Goal: Task Accomplishment & Management: Use online tool/utility

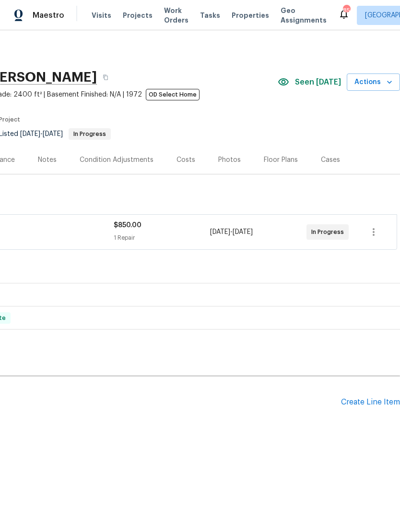
scroll to position [0, 142]
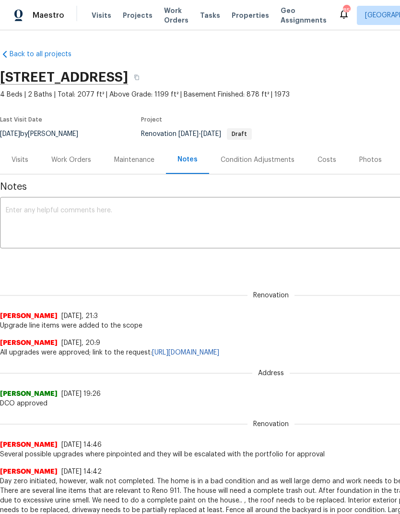
click at [72, 158] on div "Work Orders" at bounding box center [71, 160] width 40 height 10
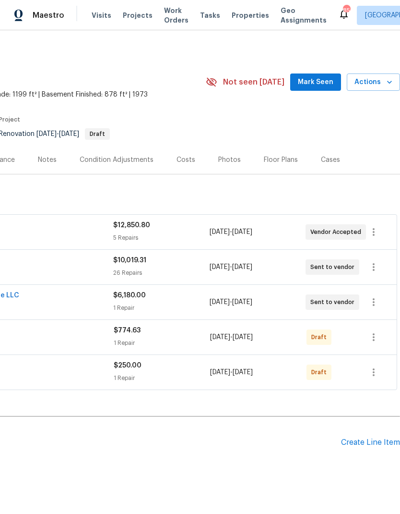
scroll to position [0, 142]
click at [370, 444] on div "Create Line Item" at bounding box center [370, 442] width 59 height 9
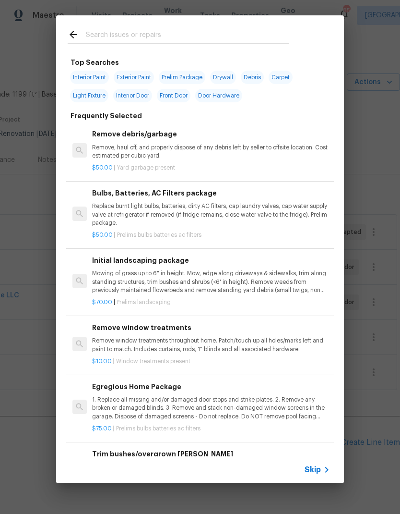
click at [316, 466] on span "Skip" at bounding box center [313, 470] width 16 height 10
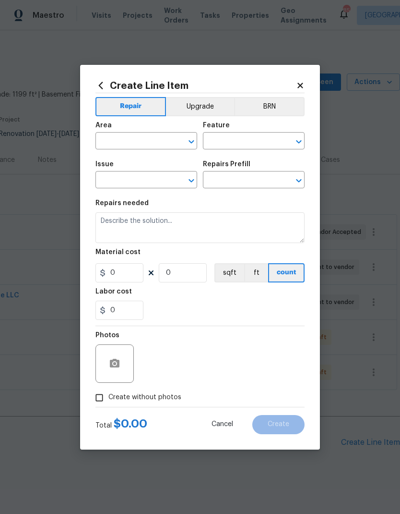
click at [152, 138] on input "text" at bounding box center [133, 141] width 75 height 15
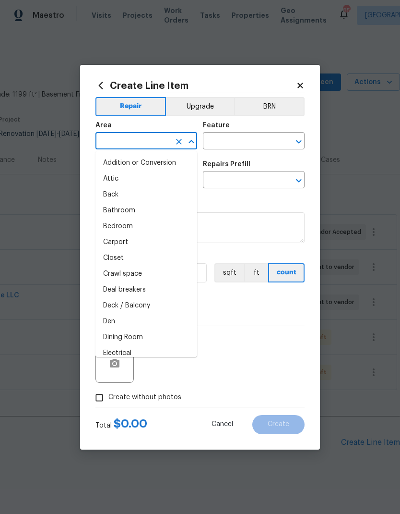
click at [195, 104] on button "Upgrade" at bounding box center [200, 106] width 69 height 19
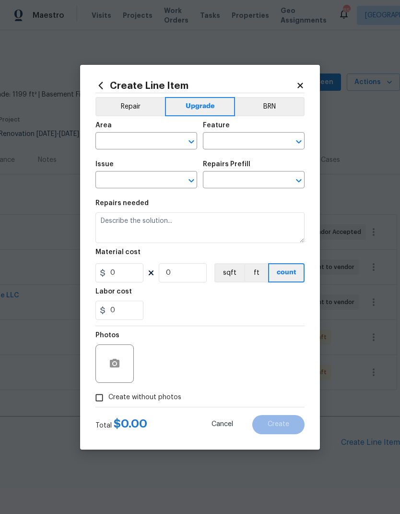
click at [150, 139] on input "text" at bounding box center [133, 141] width 75 height 15
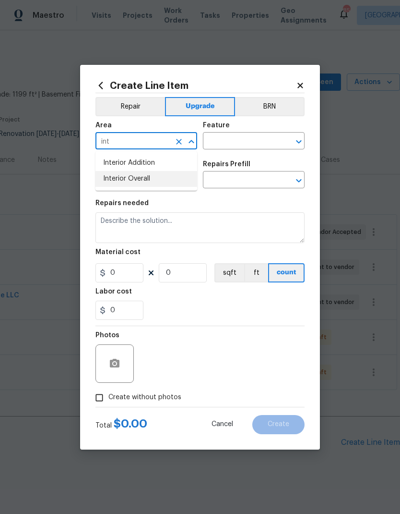
click at [155, 178] on li "Interior Overall" at bounding box center [147, 179] width 102 height 16
type input "Interior Overall"
click at [220, 141] on input "text" at bounding box center [240, 141] width 75 height 15
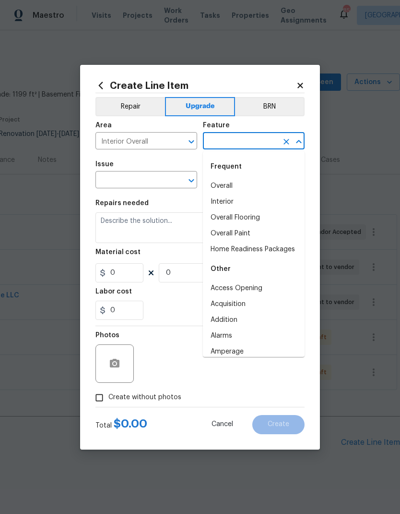
click at [260, 216] on li "Overall Flooring" at bounding box center [254, 218] width 102 height 16
type input "Overall Flooring"
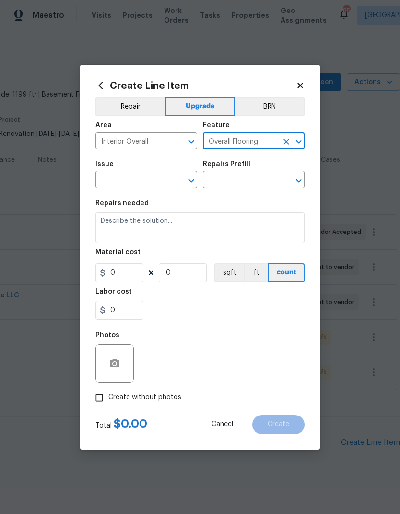
click at [159, 179] on input "text" at bounding box center [133, 180] width 75 height 15
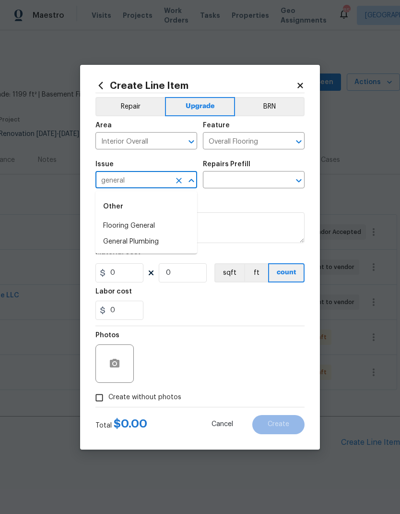
click at [148, 224] on li "Flooring General" at bounding box center [147, 226] width 102 height 16
type input "Flooring General"
click at [236, 180] on input "text" at bounding box center [240, 180] width 75 height 15
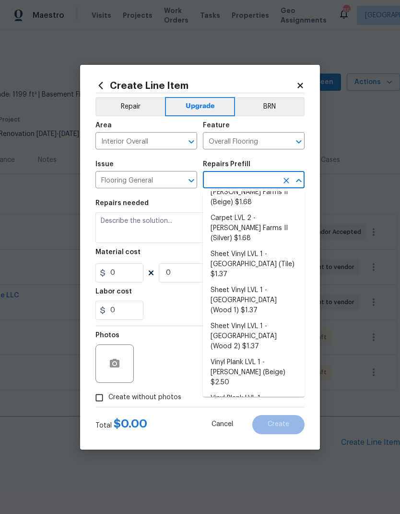
scroll to position [72, 0]
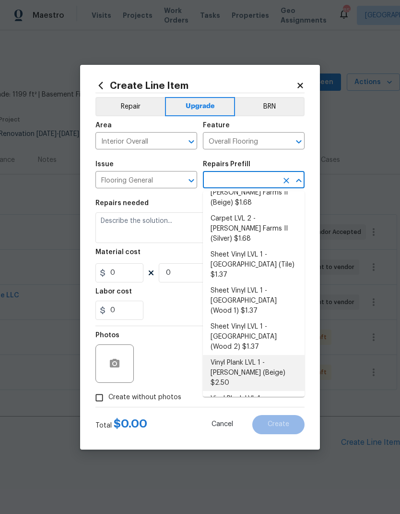
click at [245, 355] on li "Vinyl Plank LVL 1 - Knighton (Beige) $2.50" at bounding box center [254, 373] width 102 height 36
type input "Vinyl Plank LVL 1 - Knighton (Beige) $2.50"
type textarea "Install LVP (Knighton AP835 Prairie Dust) Includes transitions, glue and associ…"
type input "1"
type input "Vinyl Plank LVL 1 - Knighton (Beige) $2.50"
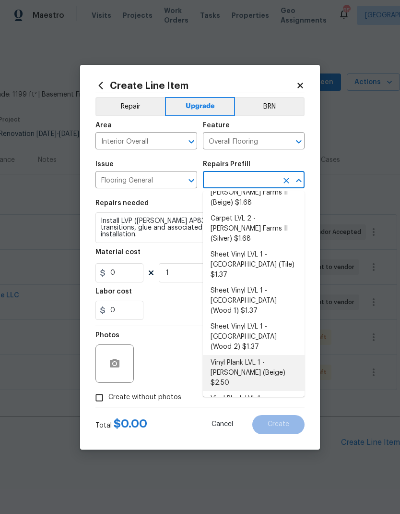
type input "2.5"
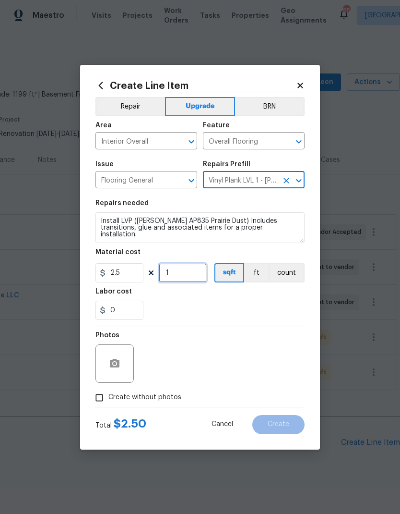
click at [182, 269] on input "1" at bounding box center [183, 272] width 48 height 19
type input "1000"
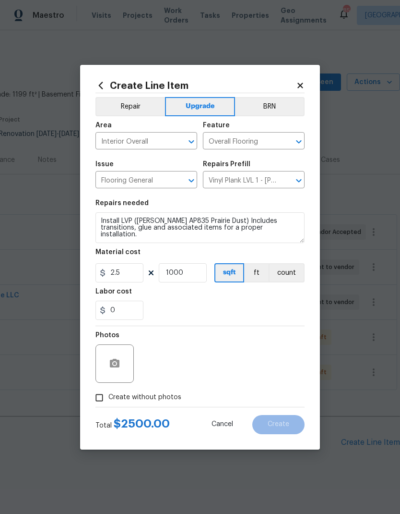
click at [149, 398] on span "Create without photos" at bounding box center [144, 397] width 73 height 10
click at [108, 398] on input "Create without photos" at bounding box center [99, 397] width 18 height 18
checkbox input "true"
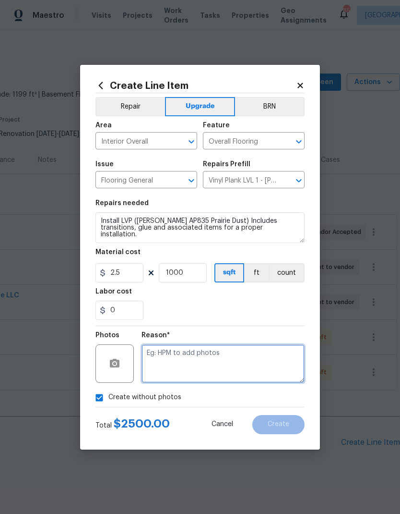
click at [209, 366] on textarea at bounding box center [223, 363] width 163 height 38
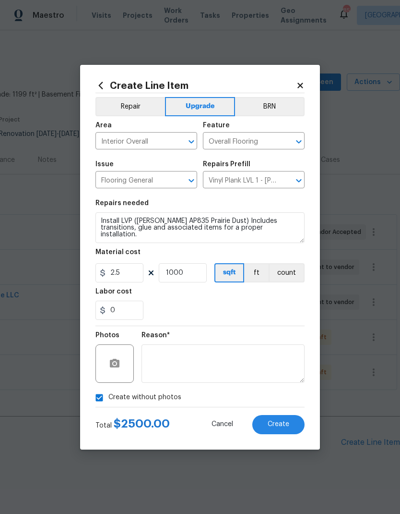
click at [280, 425] on span "Create" at bounding box center [279, 424] width 22 height 7
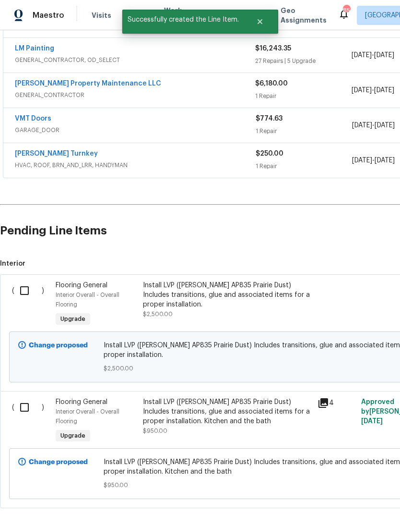
scroll to position [212, 0]
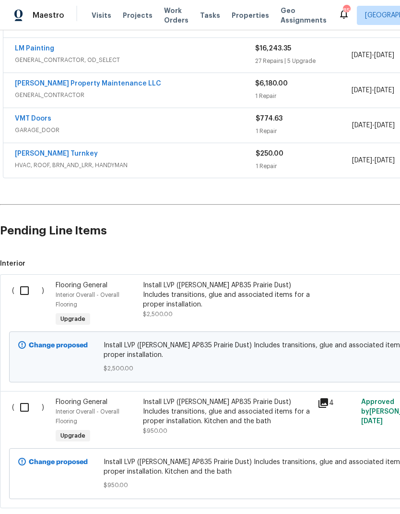
click at [21, 287] on input "checkbox" at bounding box center [27, 290] width 27 height 20
checkbox input "true"
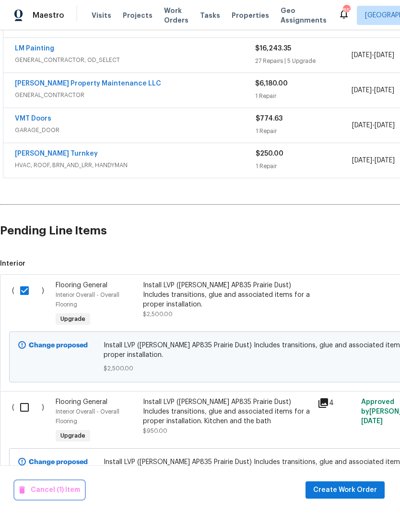
click at [48, 490] on span "Cancel (1) Item" at bounding box center [49, 490] width 61 height 12
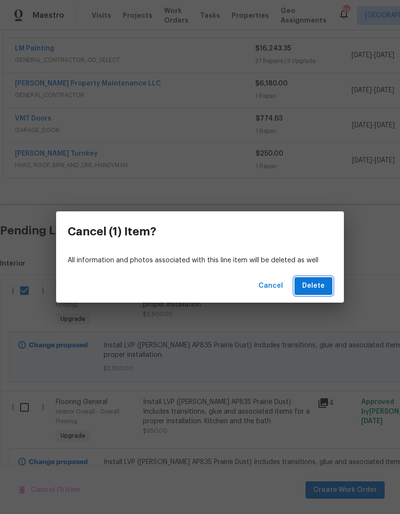
click at [313, 287] on span "Delete" at bounding box center [313, 286] width 23 height 12
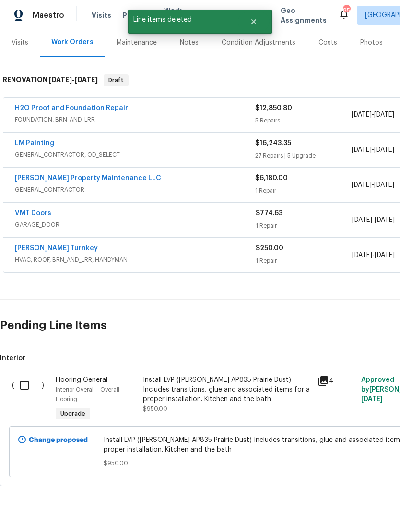
scroll to position [117, 0]
click at [24, 387] on input "checkbox" at bounding box center [27, 385] width 27 height 20
checkbox input "true"
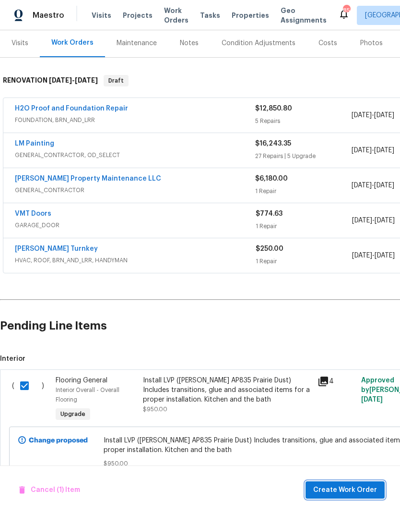
click at [350, 488] on span "Create Work Order" at bounding box center [345, 490] width 64 height 12
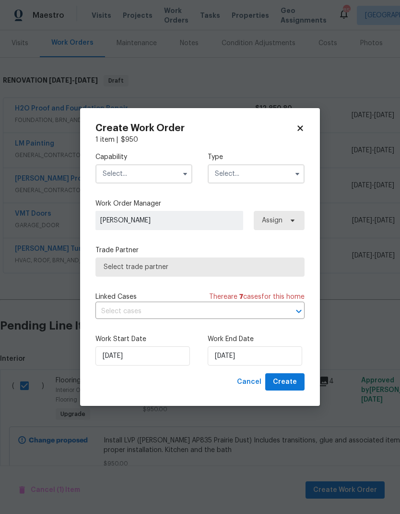
click at [142, 168] on input "text" at bounding box center [144, 173] width 97 height 19
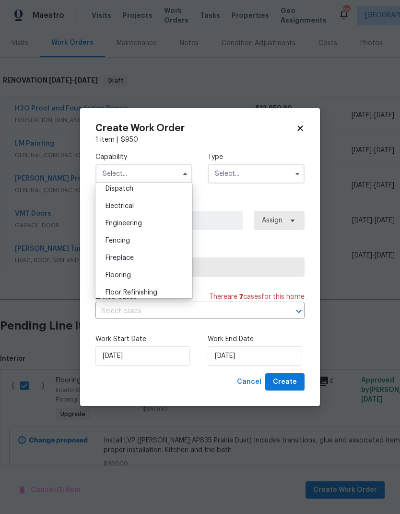
scroll to position [295, 0]
click at [138, 271] on div "Flooring" at bounding box center [144, 271] width 92 height 17
type input "Flooring"
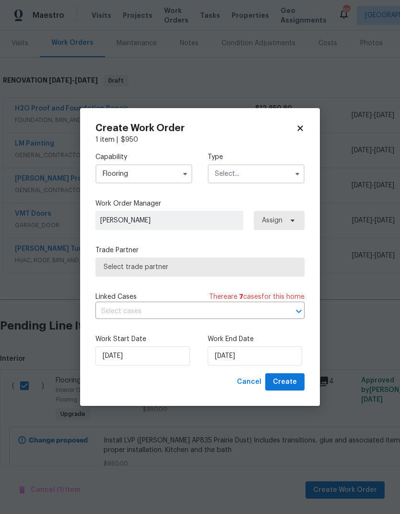
click at [261, 173] on input "text" at bounding box center [256, 173] width 97 height 19
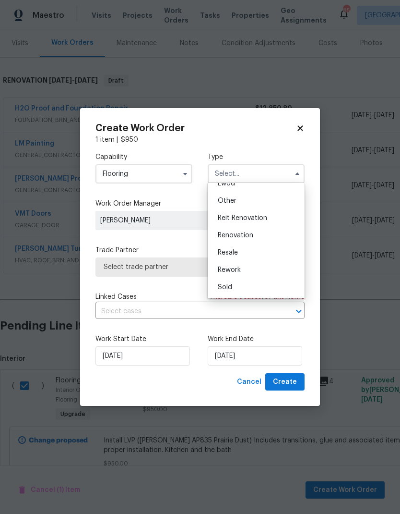
scroll to position [114, 0]
click at [259, 235] on div "Renovation" at bounding box center [256, 235] width 92 height 17
type input "Renovation"
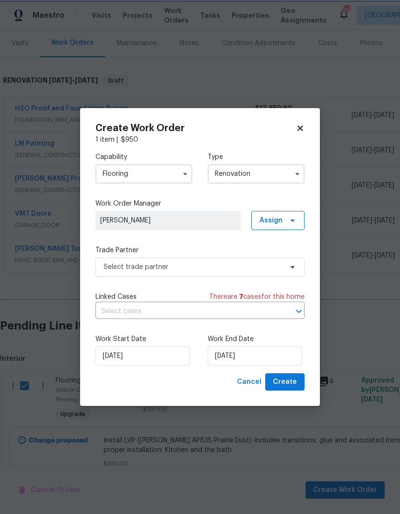
scroll to position [0, 0]
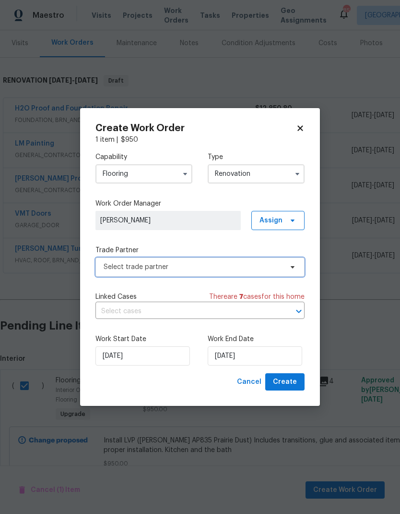
click at [277, 266] on span "Select trade partner" at bounding box center [193, 267] width 179 height 10
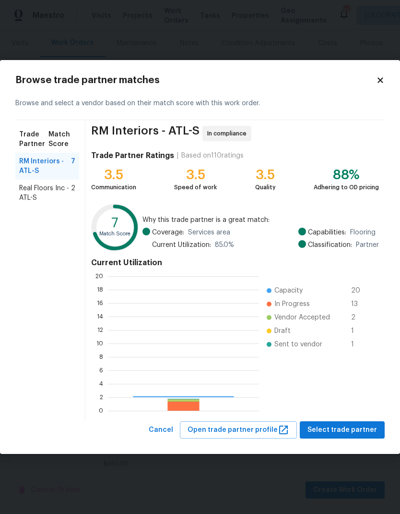
scroll to position [134, 151]
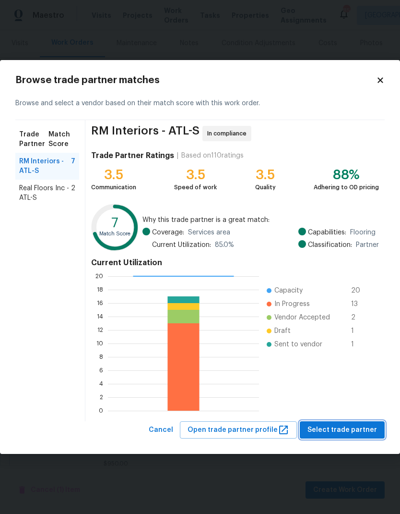
click at [344, 431] on span "Select trade partner" at bounding box center [343, 430] width 70 height 12
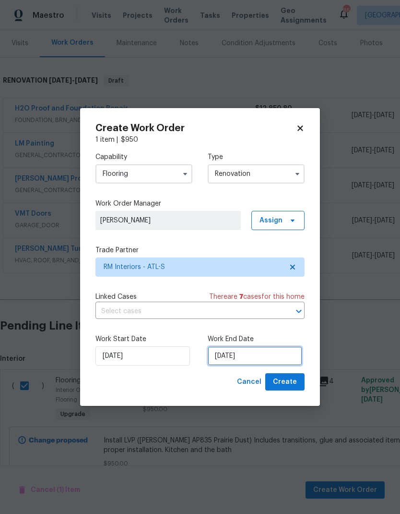
click at [270, 356] on input "10/6/2025" at bounding box center [255, 355] width 95 height 19
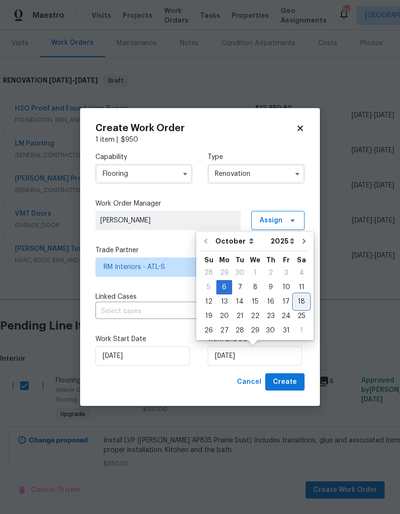
click at [296, 301] on div "18" at bounding box center [301, 301] width 15 height 13
type input "10/18/2025"
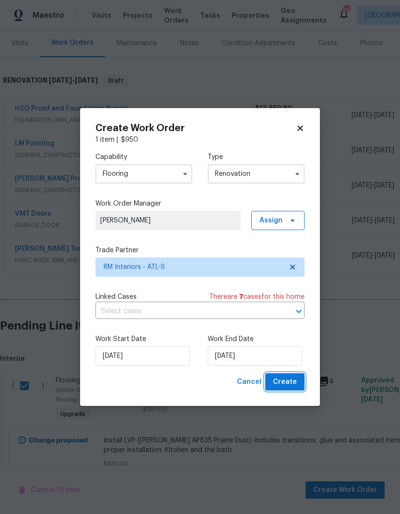
click at [284, 384] on span "Create" at bounding box center [285, 382] width 24 height 12
checkbox input "false"
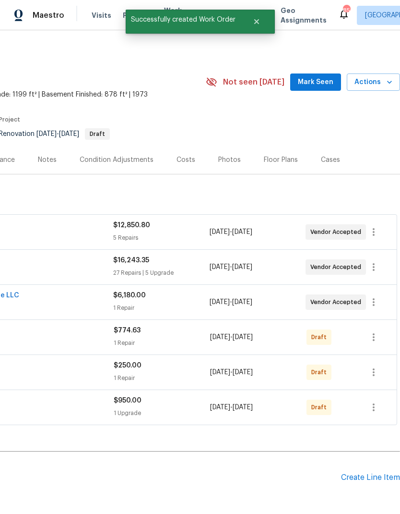
scroll to position [0, 142]
click at [372, 404] on icon "button" at bounding box center [374, 407] width 12 height 12
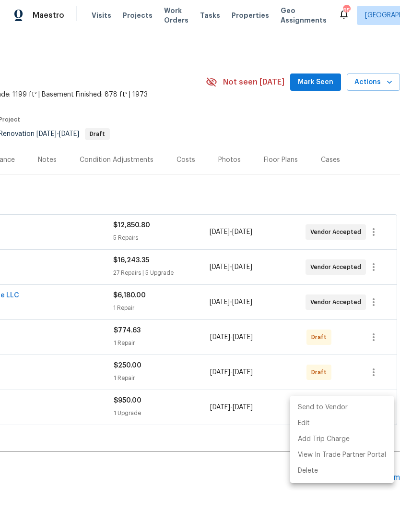
click at [335, 406] on li "Send to Vendor" at bounding box center [342, 407] width 104 height 16
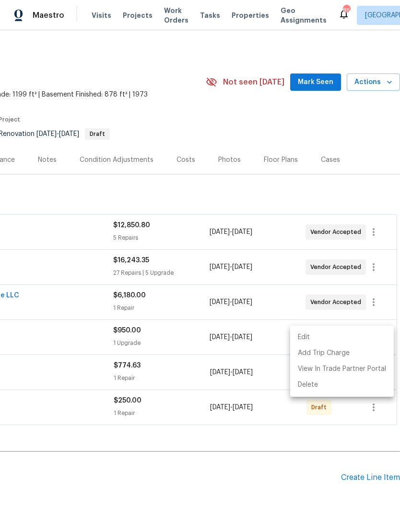
click at [262, 197] on div at bounding box center [200, 257] width 400 height 514
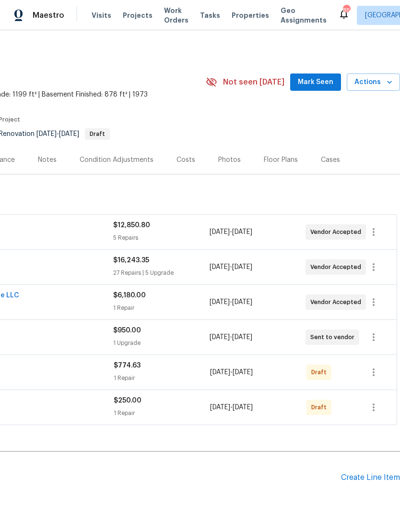
click at [322, 84] on span "Mark Seen" at bounding box center [316, 82] width 36 height 12
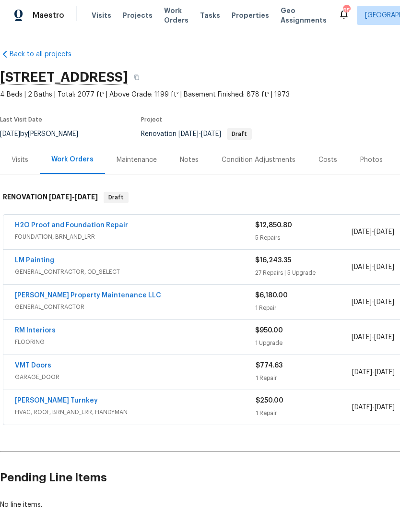
scroll to position [0, 0]
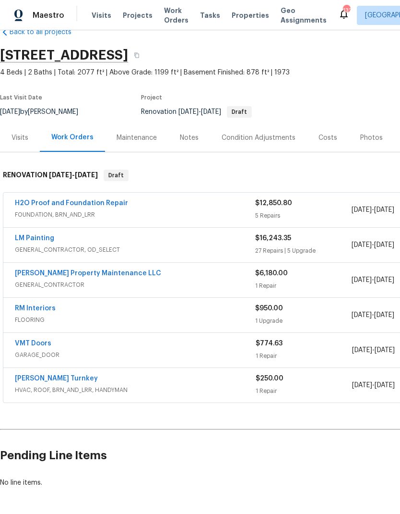
scroll to position [22, 0]
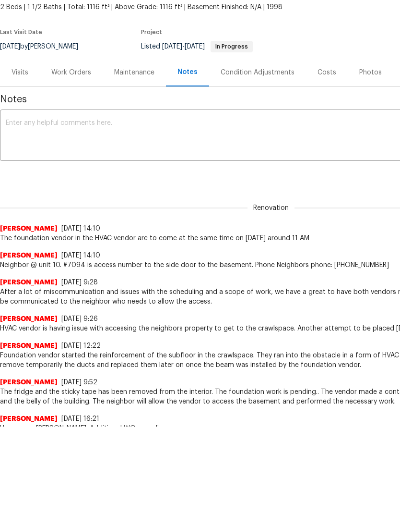
scroll to position [87, 0]
click at [72, 74] on div "Work Orders" at bounding box center [71, 73] width 40 height 10
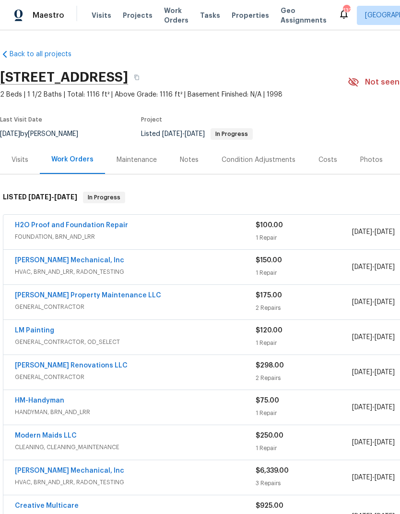
scroll to position [38, 0]
click at [71, 257] on link "[PERSON_NAME] Mechanical, Inc" at bounding box center [69, 260] width 109 height 7
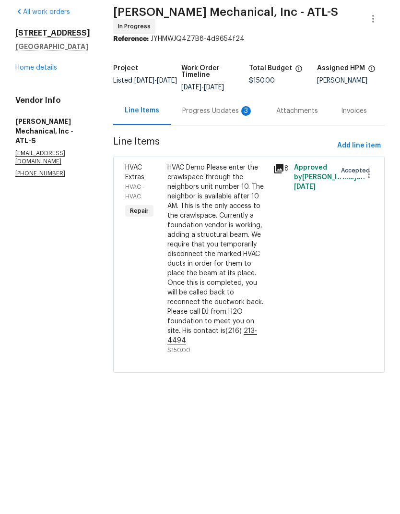
click at [213, 144] on div "Progress Updates 3" at bounding box center [217, 149] width 71 height 10
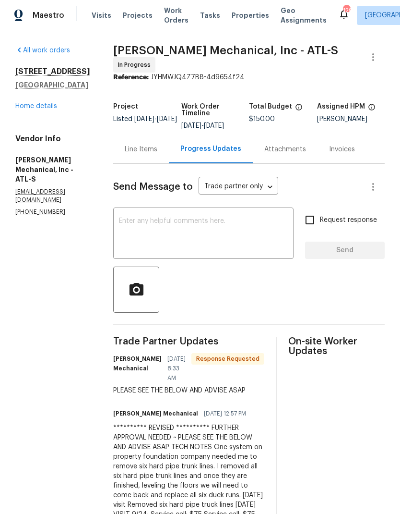
click at [41, 103] on link "Home details" at bounding box center [36, 106] width 42 height 7
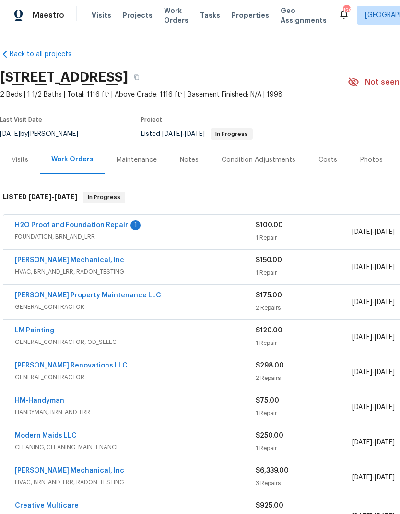
click at [70, 222] on link "H2O Proof and Foundation Repair" at bounding box center [71, 225] width 113 height 7
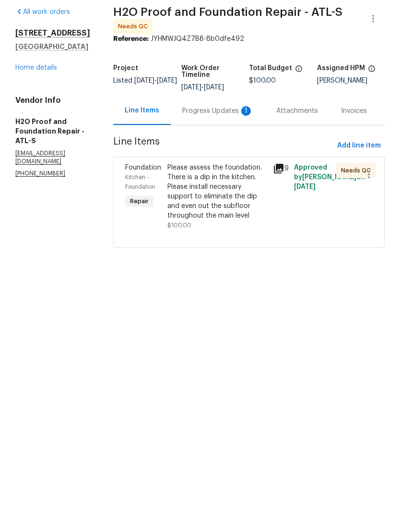
click at [182, 144] on div "Progress Updates 1" at bounding box center [217, 149] width 71 height 10
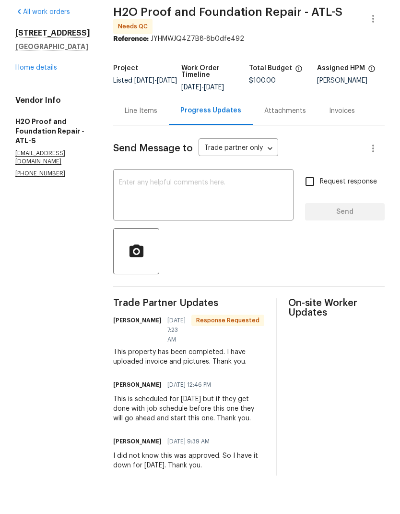
scroll to position [38, 0]
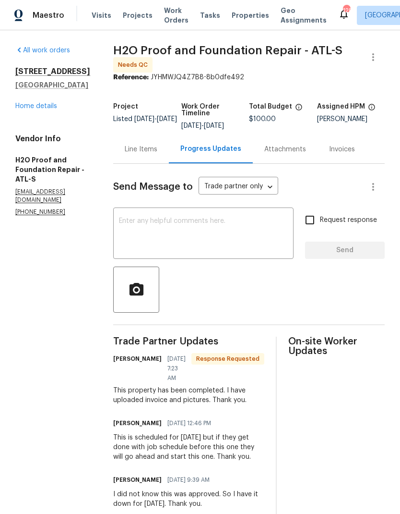
click at [129, 144] on div "Line Items" at bounding box center [141, 149] width 33 height 10
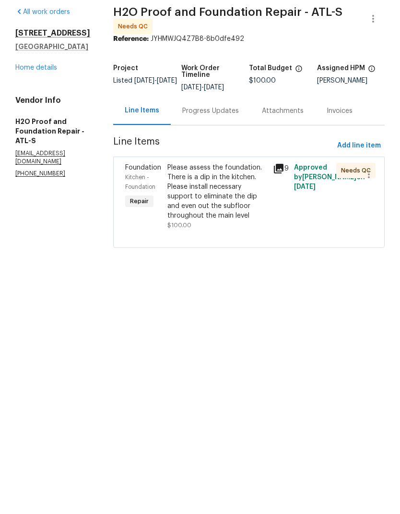
click at [39, 108] on link "Home details" at bounding box center [36, 106] width 42 height 7
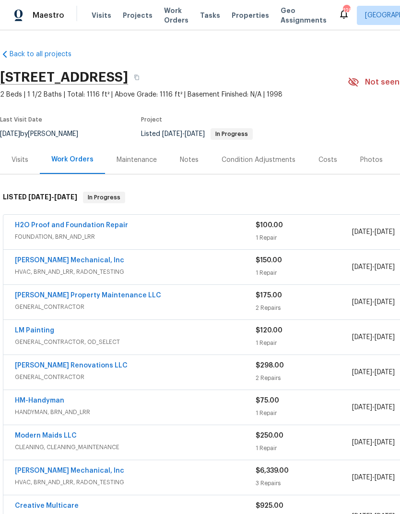
click at [62, 257] on link "[PERSON_NAME] Mechanical, Inc" at bounding box center [69, 260] width 109 height 7
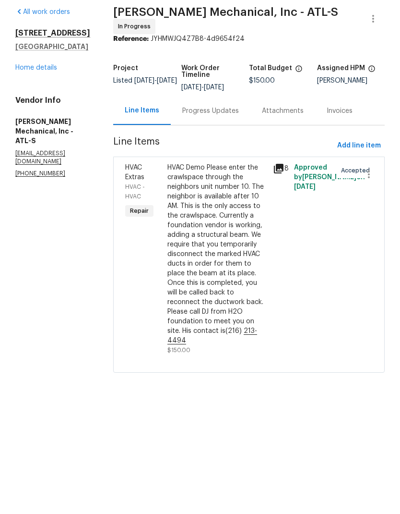
click at [223, 144] on div "Progress Updates" at bounding box center [210, 149] width 57 height 10
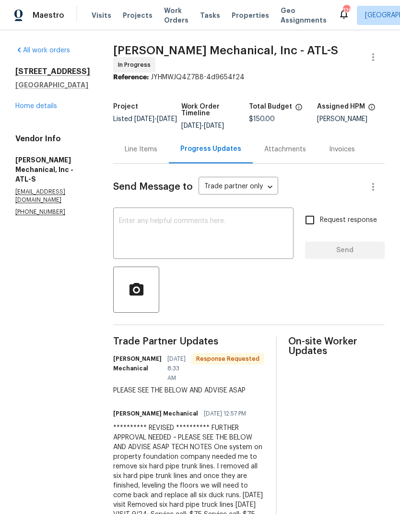
click at [157, 144] on div "Line Items" at bounding box center [141, 149] width 33 height 10
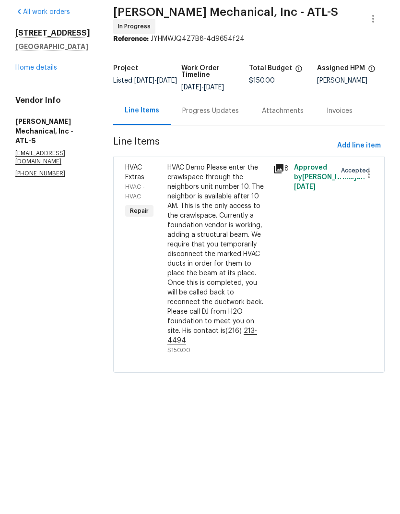
click at [247, 245] on div "HVAC Demo Please enter the crawlspace through the neighbors unit number 10. The…" at bounding box center [218, 292] width 100 height 182
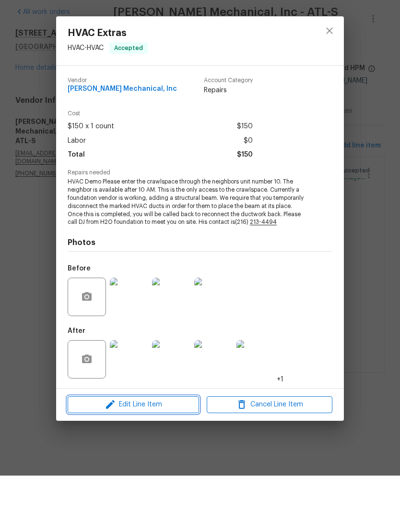
click at [159, 437] on span "Edit Line Item" at bounding box center [134, 443] width 126 height 12
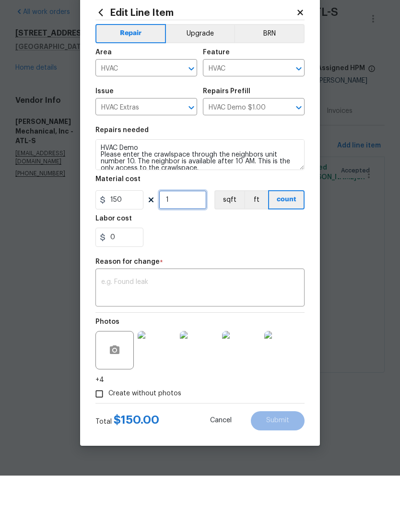
click at [188, 228] on input "1" at bounding box center [183, 237] width 48 height 19
type input "15"
click at [127, 266] on input "0" at bounding box center [120, 275] width 48 height 19
type input "50"
click at [210, 317] on textarea at bounding box center [200, 327] width 198 height 20
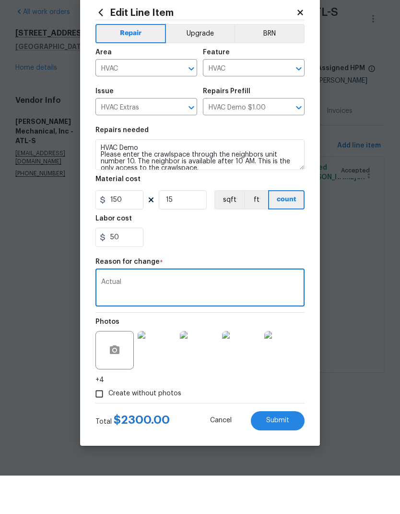
type textarea "Actual"
click at [355, 283] on body "Maestro Visits Projects Work Orders Tasks Properties Geo Assignments 128 Atlant…" at bounding box center [200, 219] width 400 height 438
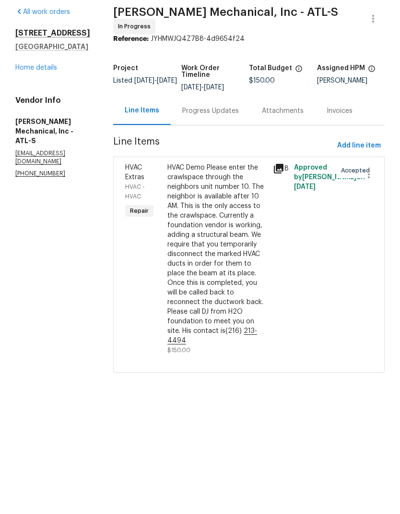
click at [221, 144] on div "Progress Updates" at bounding box center [210, 149] width 57 height 10
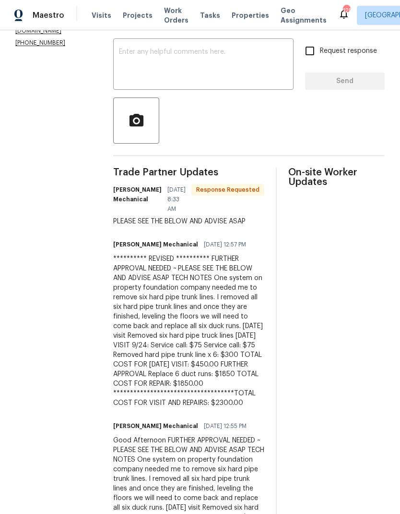
scroll to position [193, 0]
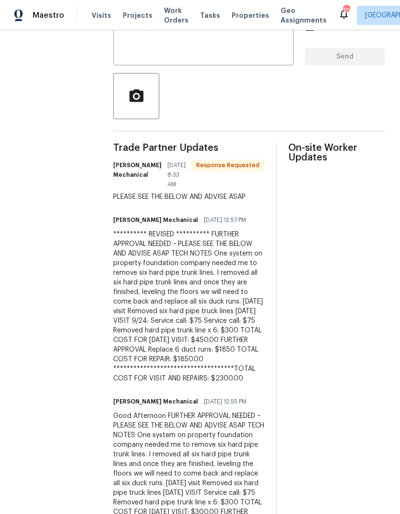
click at [252, 279] on div "**********" at bounding box center [188, 306] width 151 height 154
click at [244, 279] on div "**********" at bounding box center [188, 306] width 151 height 154
click at [214, 271] on div "**********" at bounding box center [188, 306] width 151 height 154
click at [192, 262] on div "**********" at bounding box center [188, 306] width 151 height 154
click at [191, 241] on div "**********" at bounding box center [188, 306] width 151 height 154
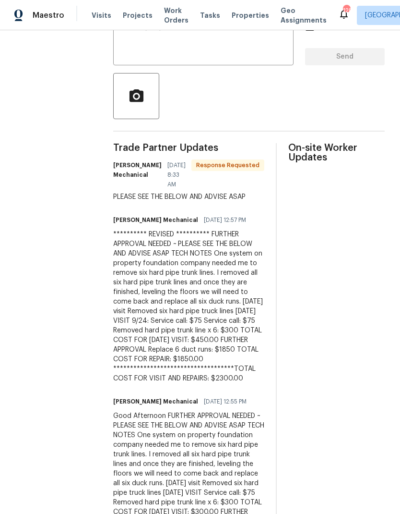
copy div "**********"
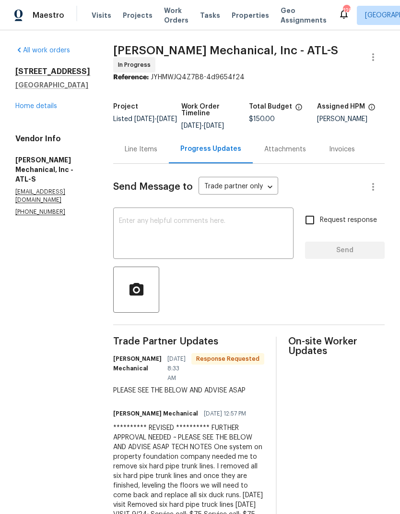
scroll to position [0, 0]
click at [157, 144] on div "Line Items" at bounding box center [141, 149] width 33 height 10
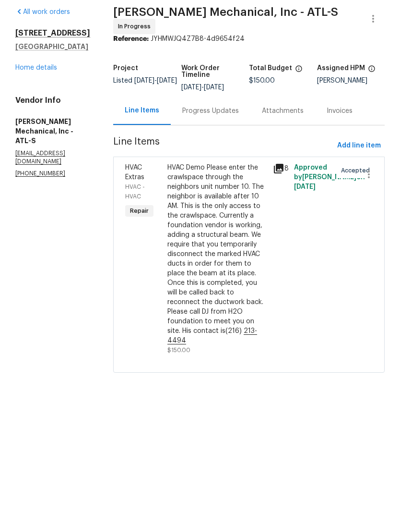
click at [253, 278] on div "HVAC Demo Please enter the crawlspace through the neighbors unit number 10. The…" at bounding box center [218, 292] width 100 height 182
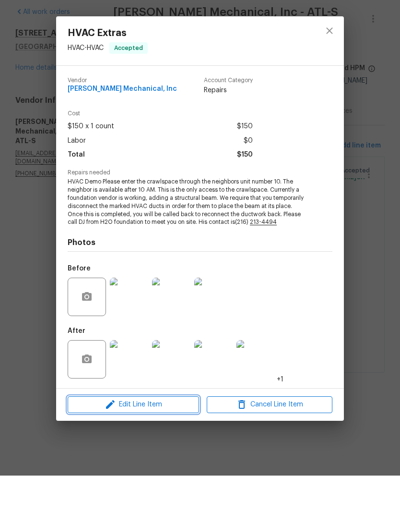
click at [156, 437] on span "Edit Line Item" at bounding box center [134, 443] width 126 height 12
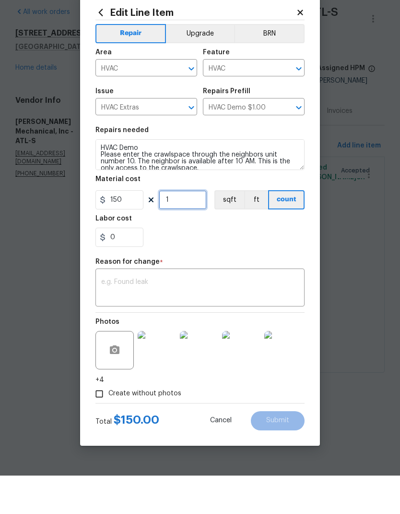
click at [184, 228] on input "1" at bounding box center [183, 237] width 48 height 19
type input "15"
click at [126, 266] on input "0" at bounding box center [120, 275] width 48 height 19
type input "50"
click at [153, 317] on textarea at bounding box center [200, 327] width 198 height 20
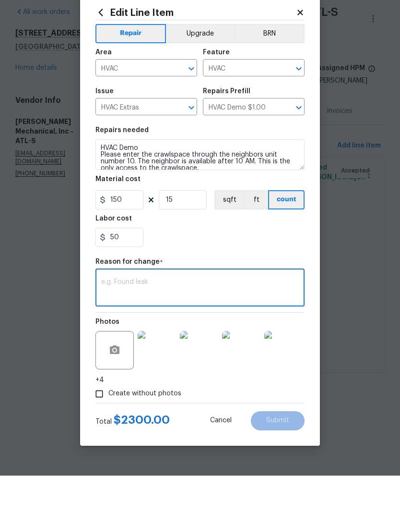
click at [130, 317] on textarea at bounding box center [200, 327] width 198 height 20
paste textarea "**********"
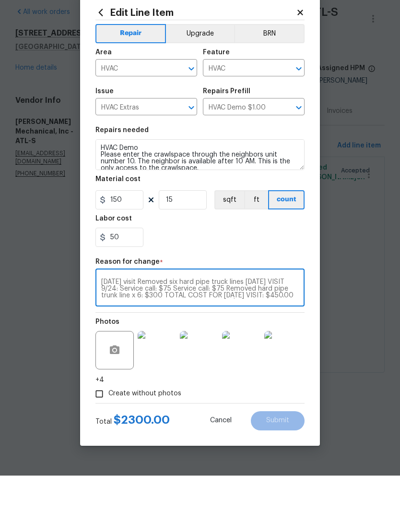
scroll to position [20, 0]
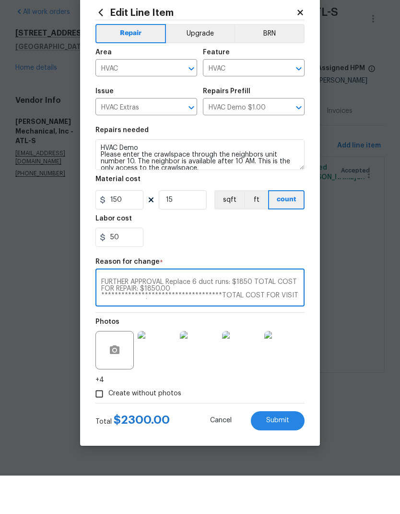
type textarea "**********"
click at [281, 455] on span "Submit" at bounding box center [277, 458] width 23 height 7
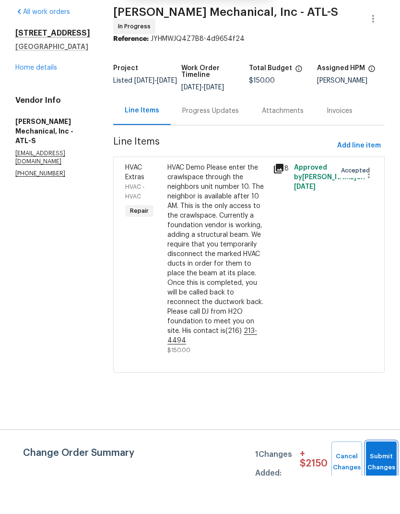
click at [377, 480] on button "Submit Changes" at bounding box center [381, 500] width 31 height 41
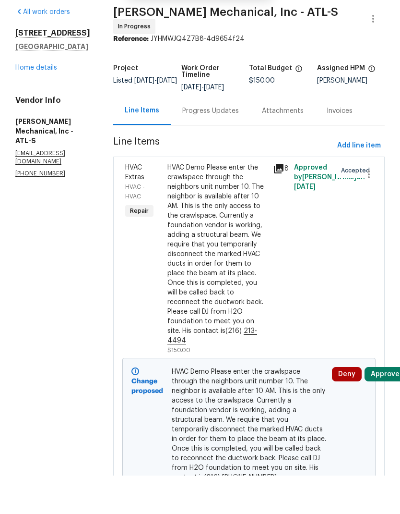
scroll to position [38, 0]
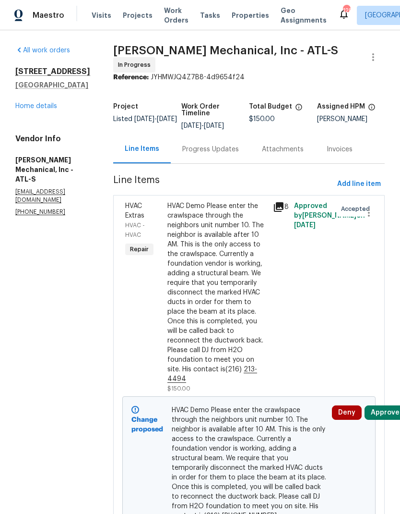
click at [6, 327] on div "All work orders [STREET_ADDRESS] Home details Vendor Info [PERSON_NAME] Mechani…" at bounding box center [200, 344] width 400 height 629
click at [34, 109] on link "Home details" at bounding box center [36, 106] width 42 height 7
